Goal: Transaction & Acquisition: Purchase product/service

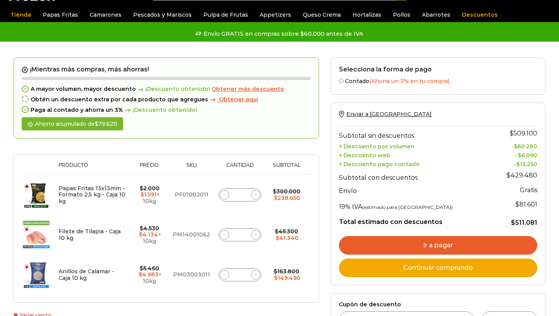
scroll to position [29, 0]
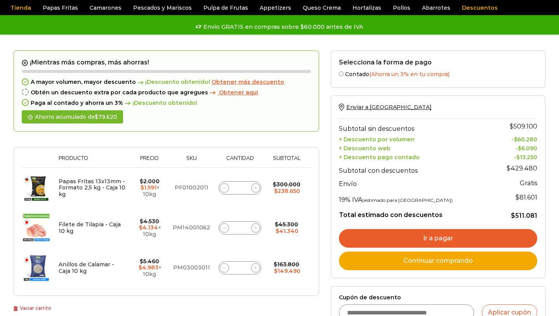
click at [224, 228] on icon at bounding box center [223, 227] width 3 height 3
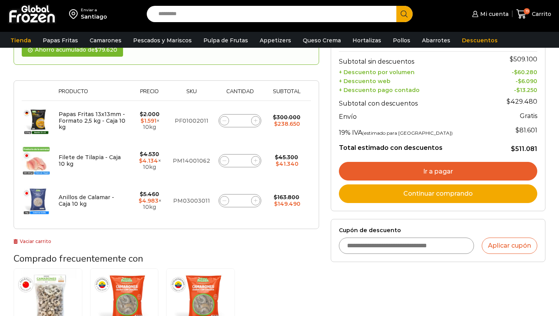
scroll to position [0, 0]
click at [224, 159] on icon at bounding box center [223, 160] width 3 height 3
type input "*"
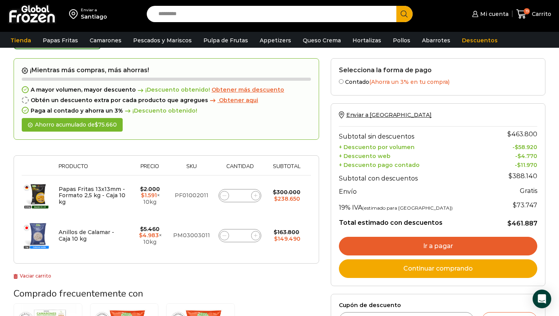
scroll to position [43, 0]
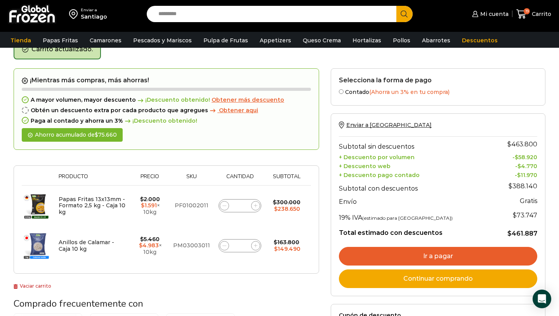
click at [224, 249] on span at bounding box center [224, 245] width 9 height 9
type input "*"
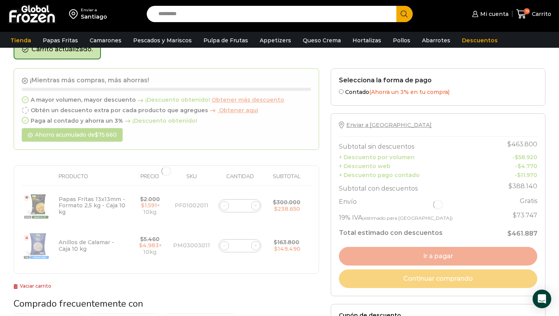
click at [224, 249] on div at bounding box center [166, 171] width 305 height 206
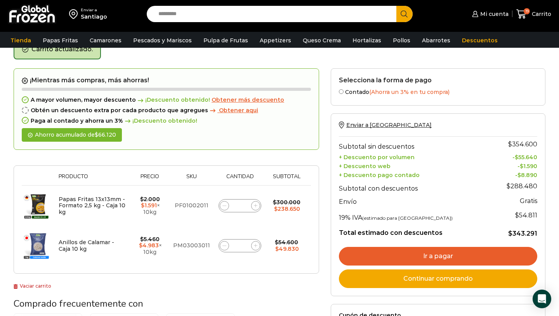
click at [222, 245] on span at bounding box center [224, 245] width 9 height 9
type input "*"
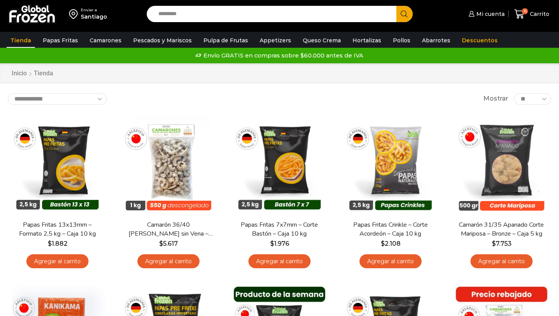
click at [523, 14] on icon at bounding box center [519, 13] width 10 height 9
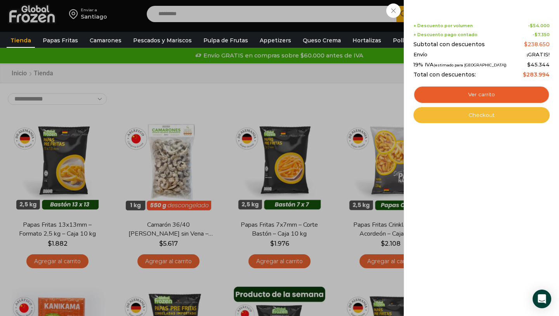
click at [489, 113] on link "Checkout" at bounding box center [481, 115] width 136 height 16
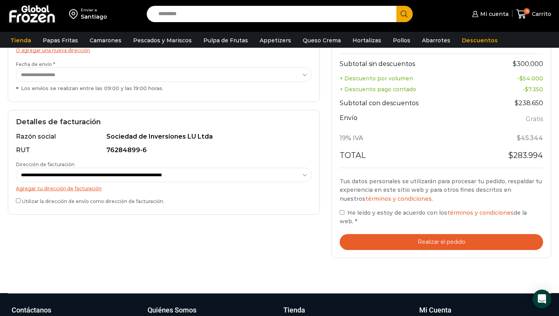
click at [393, 239] on button "Realizar el pedido" at bounding box center [441, 242] width 203 height 16
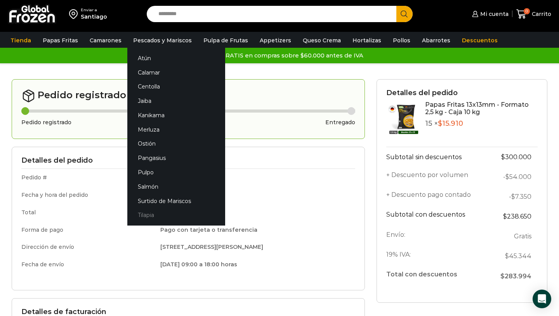
click at [144, 216] on link "Tilapia" at bounding box center [176, 215] width 98 height 14
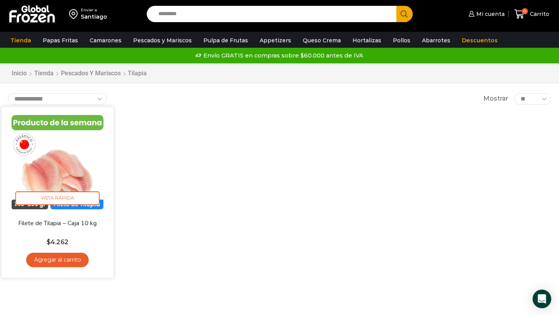
click at [52, 256] on link "Agregar al carrito" at bounding box center [57, 260] width 62 height 14
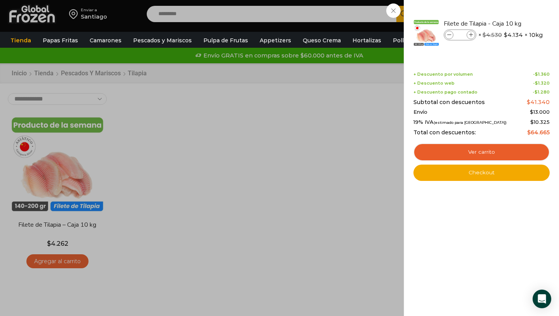
click at [512, 23] on div "1 Carrito 1 1 Shopping Cart *" at bounding box center [531, 14] width 39 height 18
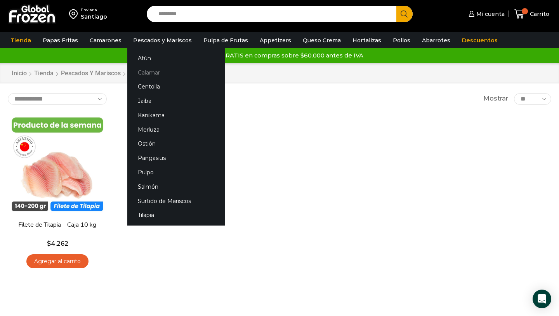
click at [153, 72] on link "Calamar" at bounding box center [176, 72] width 98 height 14
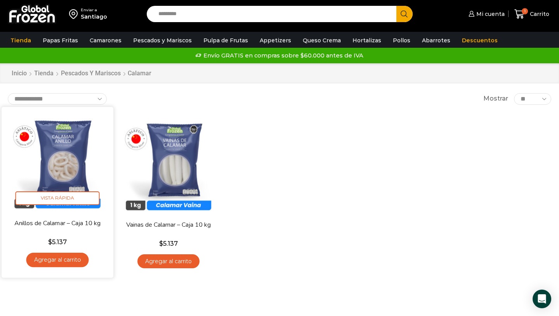
click at [56, 262] on link "Agregar al carrito" at bounding box center [57, 260] width 62 height 14
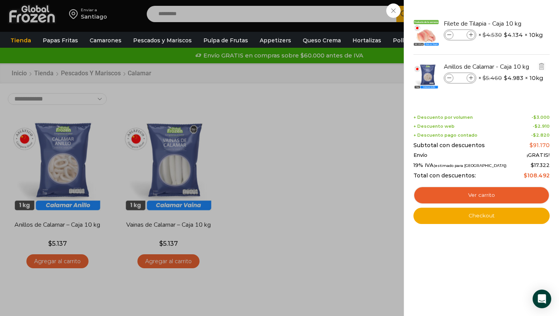
click at [470, 80] on icon at bounding box center [471, 78] width 4 height 4
type input "*"
click at [494, 224] on div "4 Shopping Cart Filete de Tilapia - Caja 10 kg Filete de Tilapia - Caja 10 kg c…" at bounding box center [481, 158] width 136 height 293
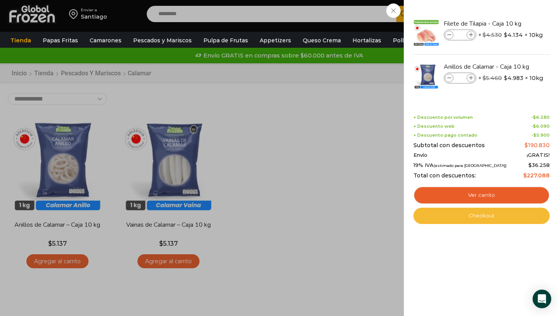
click at [491, 217] on link "Checkout" at bounding box center [481, 216] width 136 height 16
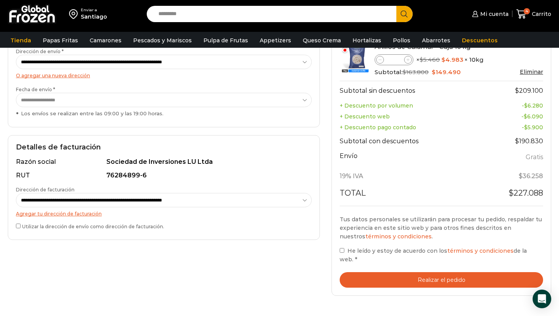
scroll to position [137, 0]
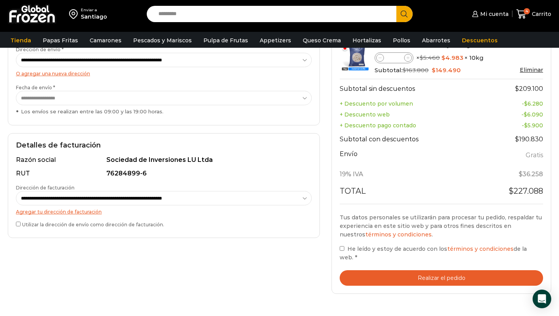
click at [373, 270] on button "Realizar el pedido" at bounding box center [441, 278] width 203 height 16
